Goal: Check status

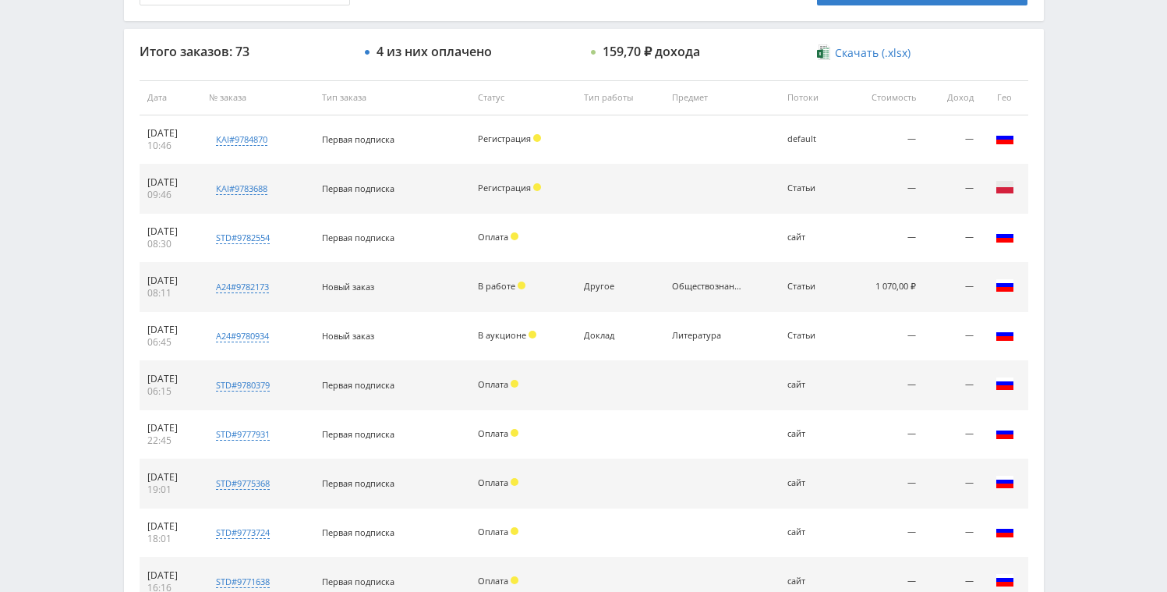
scroll to position [582, 0]
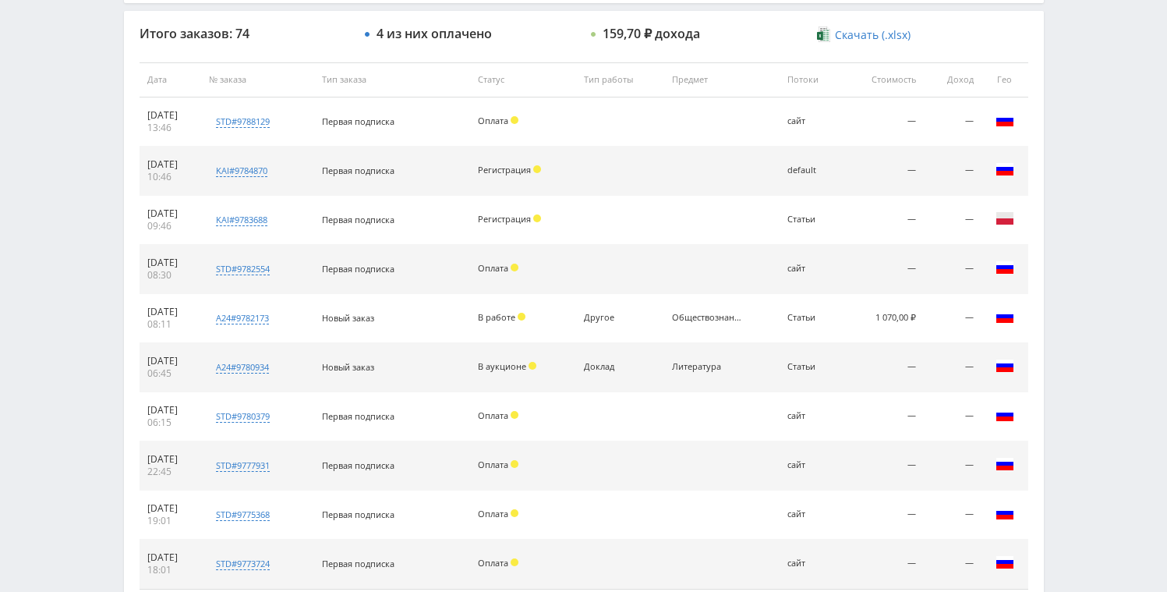
scroll to position [63, 0]
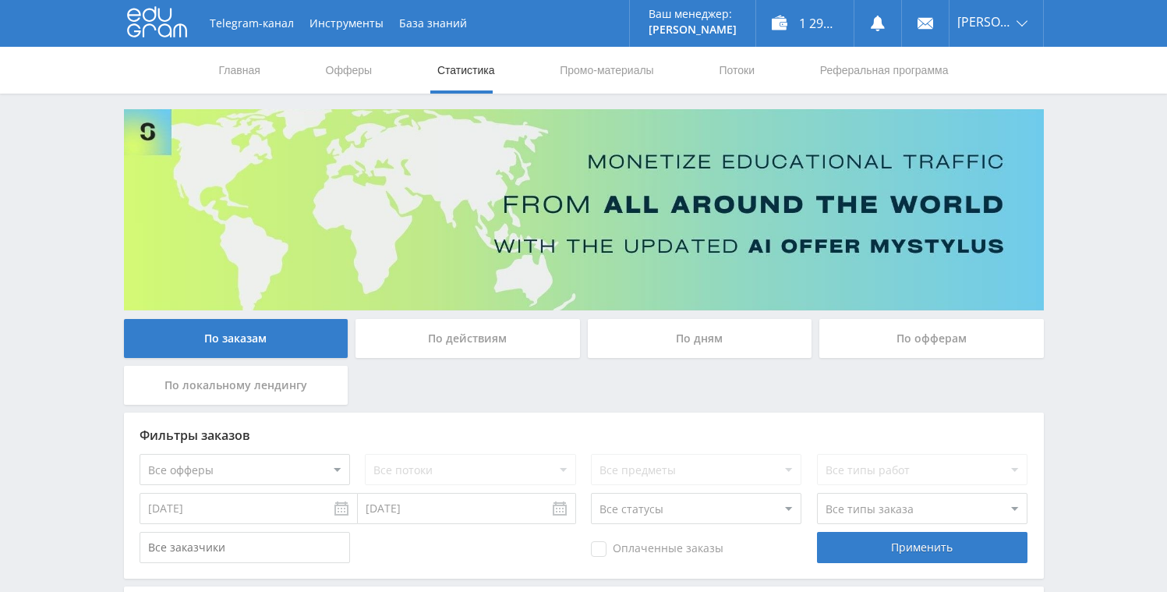
click at [679, 333] on div "По дням" at bounding box center [700, 338] width 225 height 39
click at [0, 0] on input "По дням" at bounding box center [0, 0] width 0 height 0
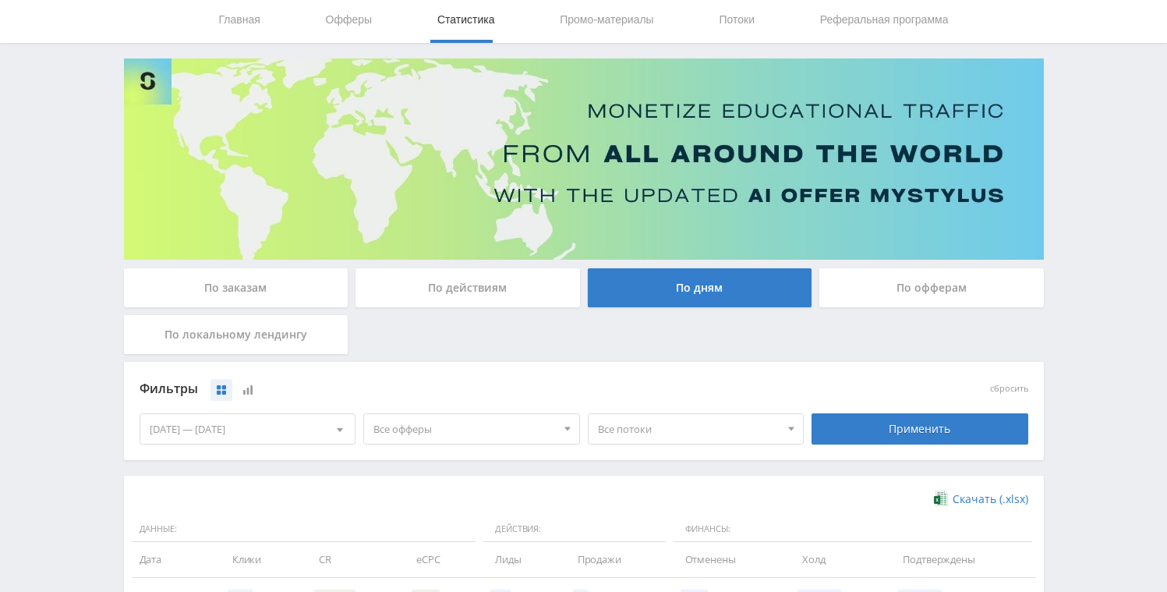
scroll to position [355, 0]
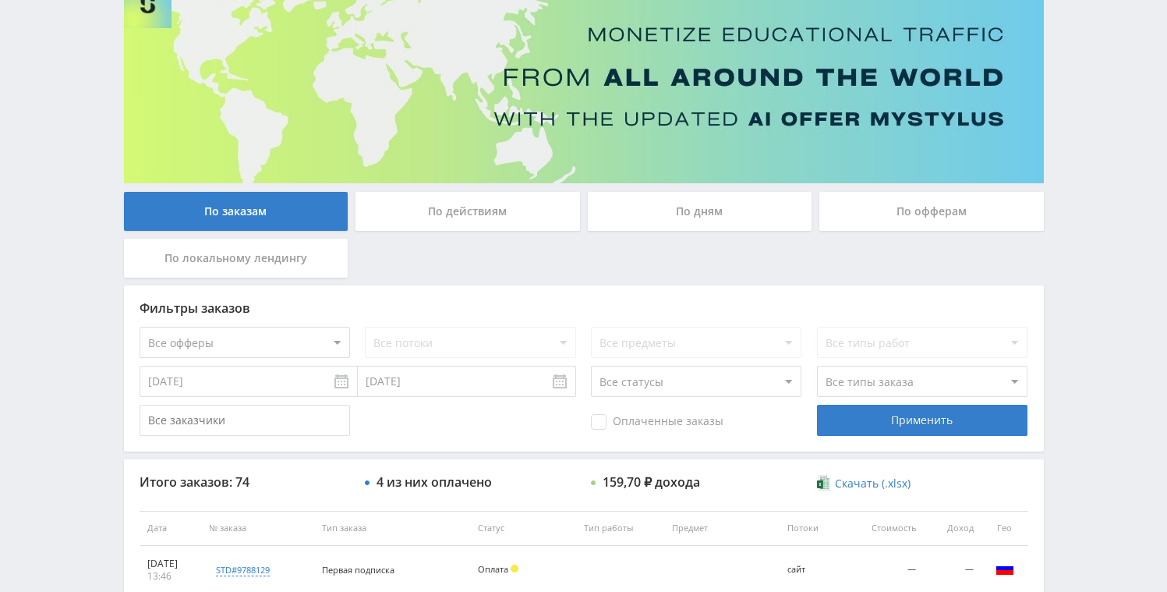
scroll to position [127, 0]
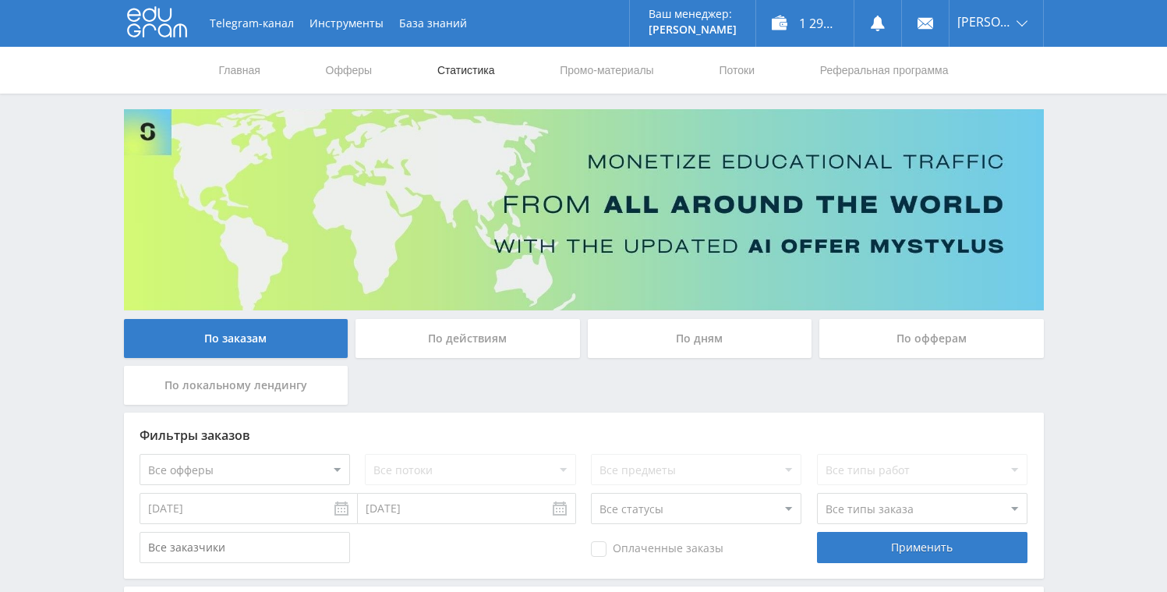
scroll to position [127, 0]
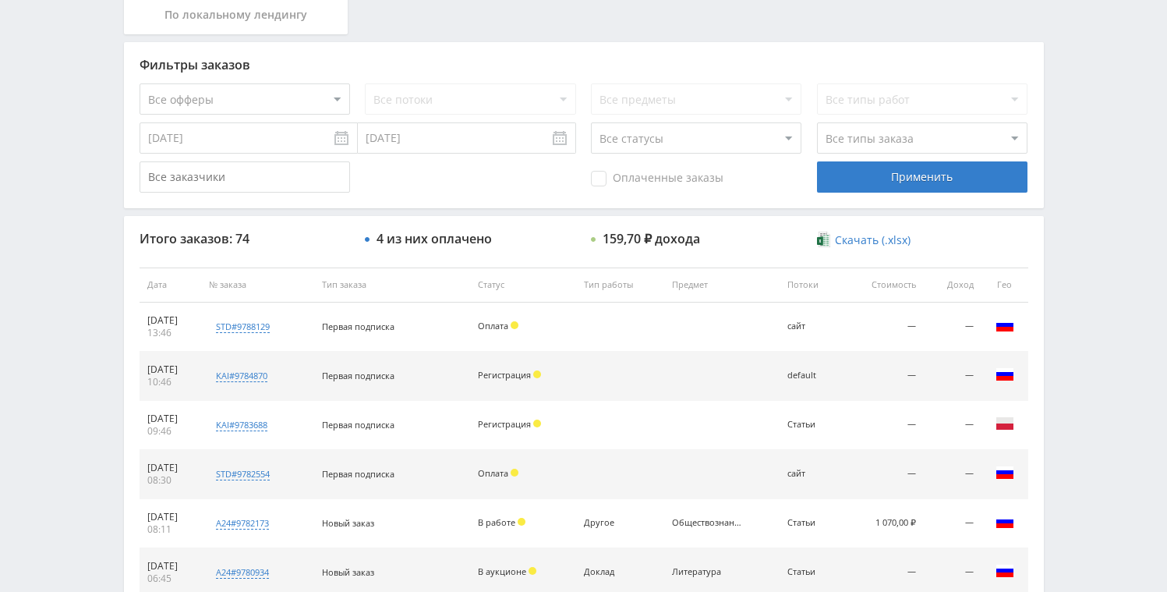
scroll to position [289, 0]
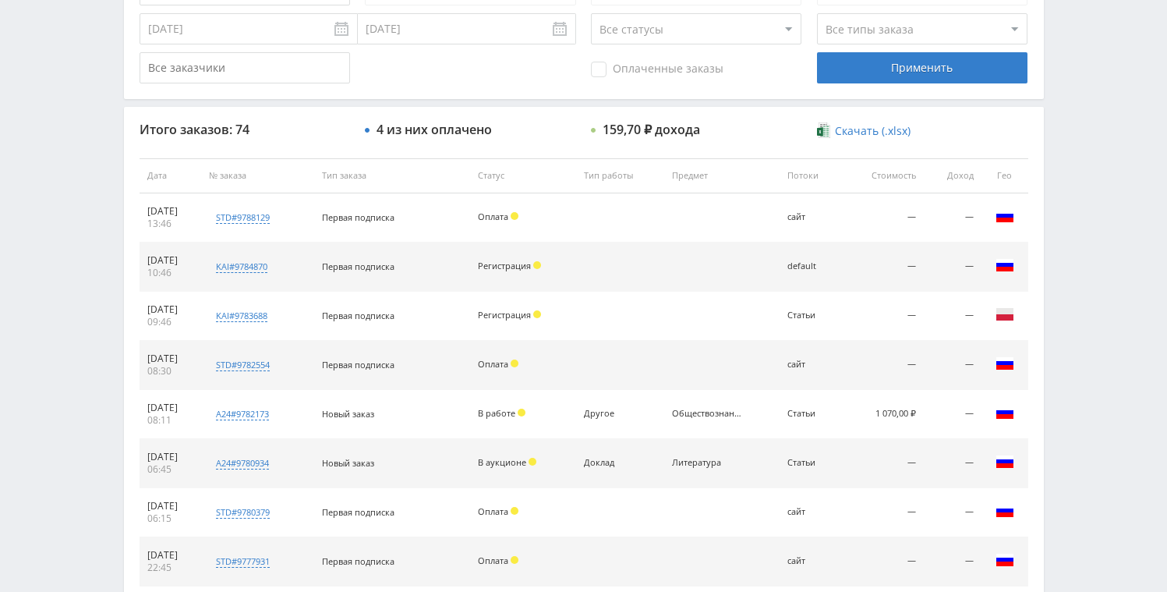
scroll to position [558, 0]
